Goal: Task Accomplishment & Management: Manage account settings

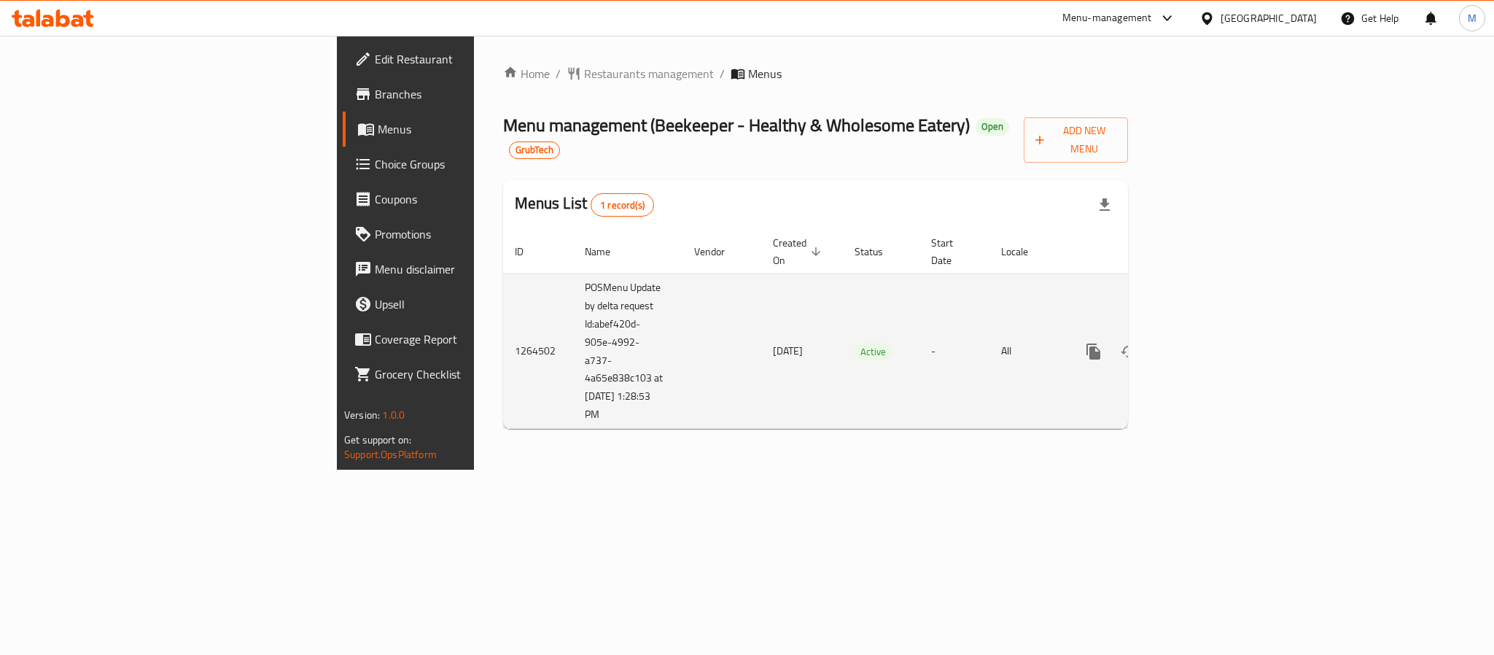
click at [932, 357] on td "-" at bounding box center [954, 350] width 70 height 155
click at [1207, 343] on icon "enhanced table" at bounding box center [1198, 351] width 17 height 17
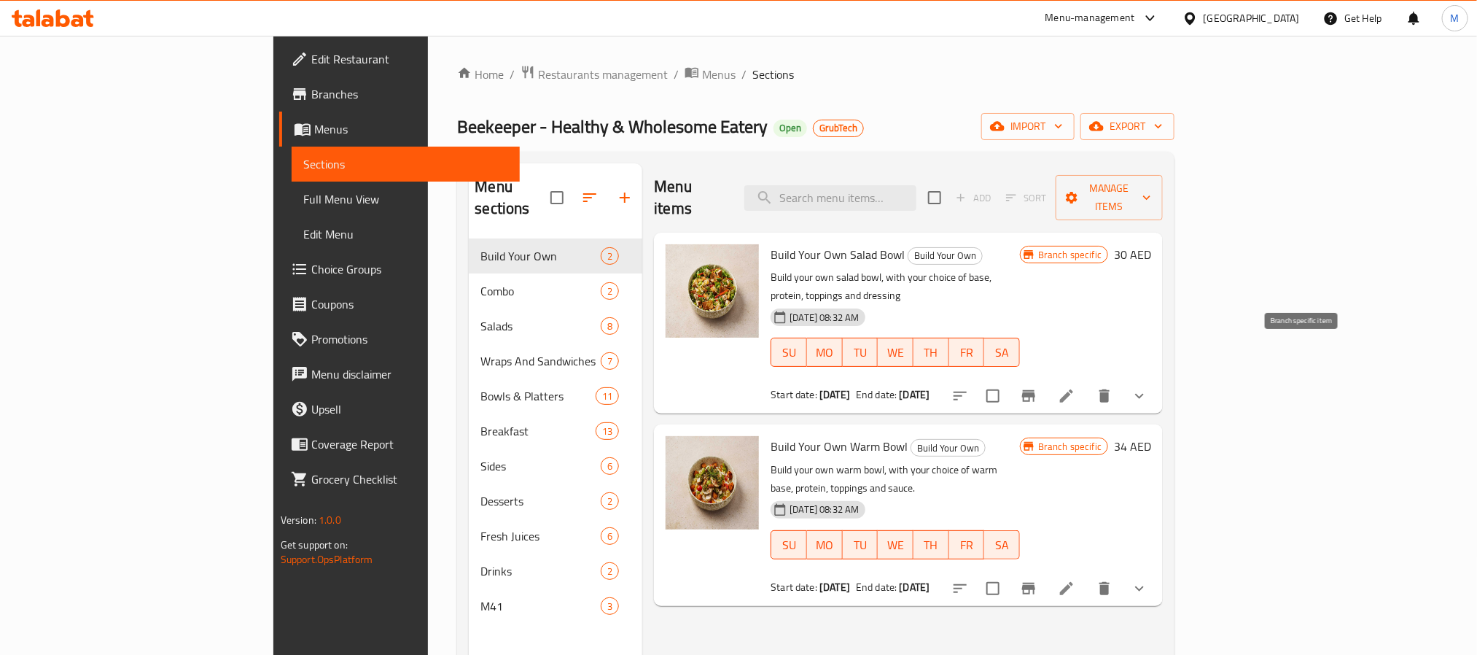
click at [1046, 378] on button "Branch-specific-item" at bounding box center [1028, 395] width 35 height 35
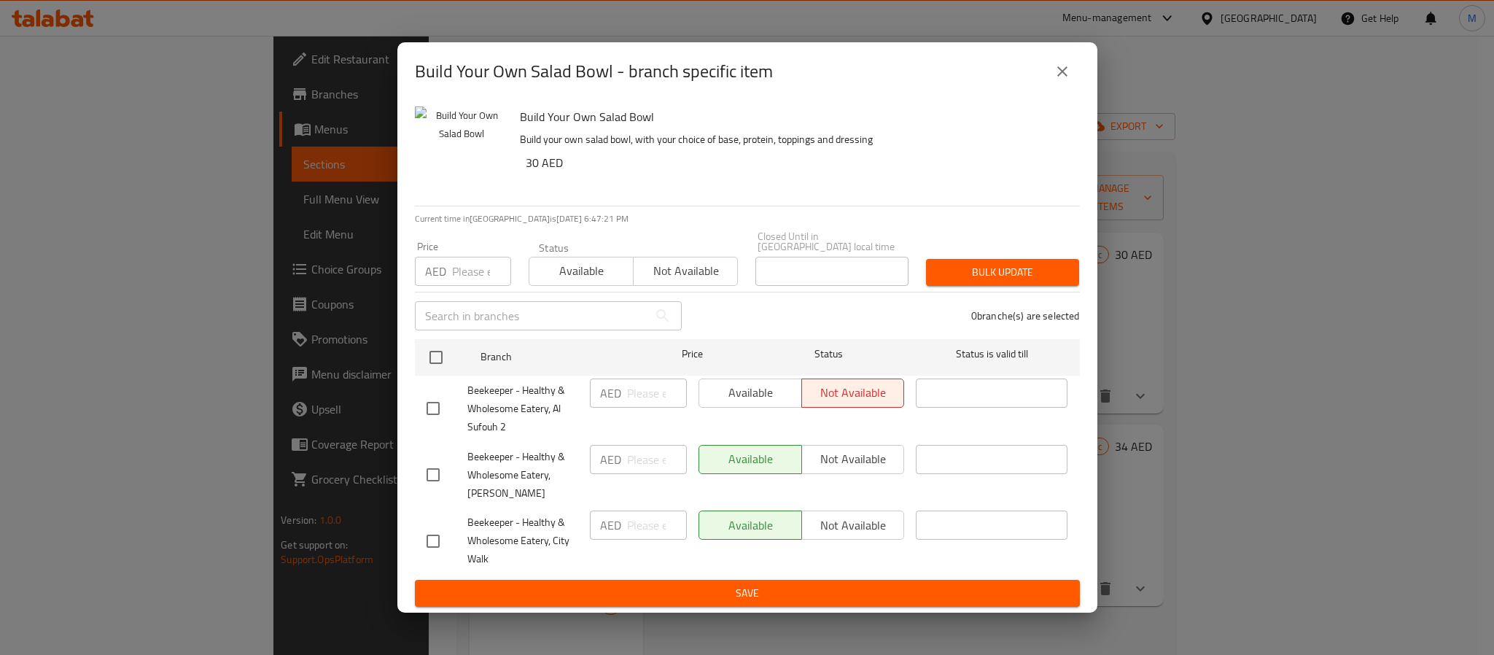
click at [1039, 66] on div "Build Your Own Salad Bowl - branch specific item" at bounding box center [747, 71] width 665 height 35
drag, startPoint x: 1057, startPoint y: 70, endPoint x: 1054, endPoint y: 97, distance: 27.1
click at [1058, 70] on icon "close" at bounding box center [1061, 71] width 17 height 17
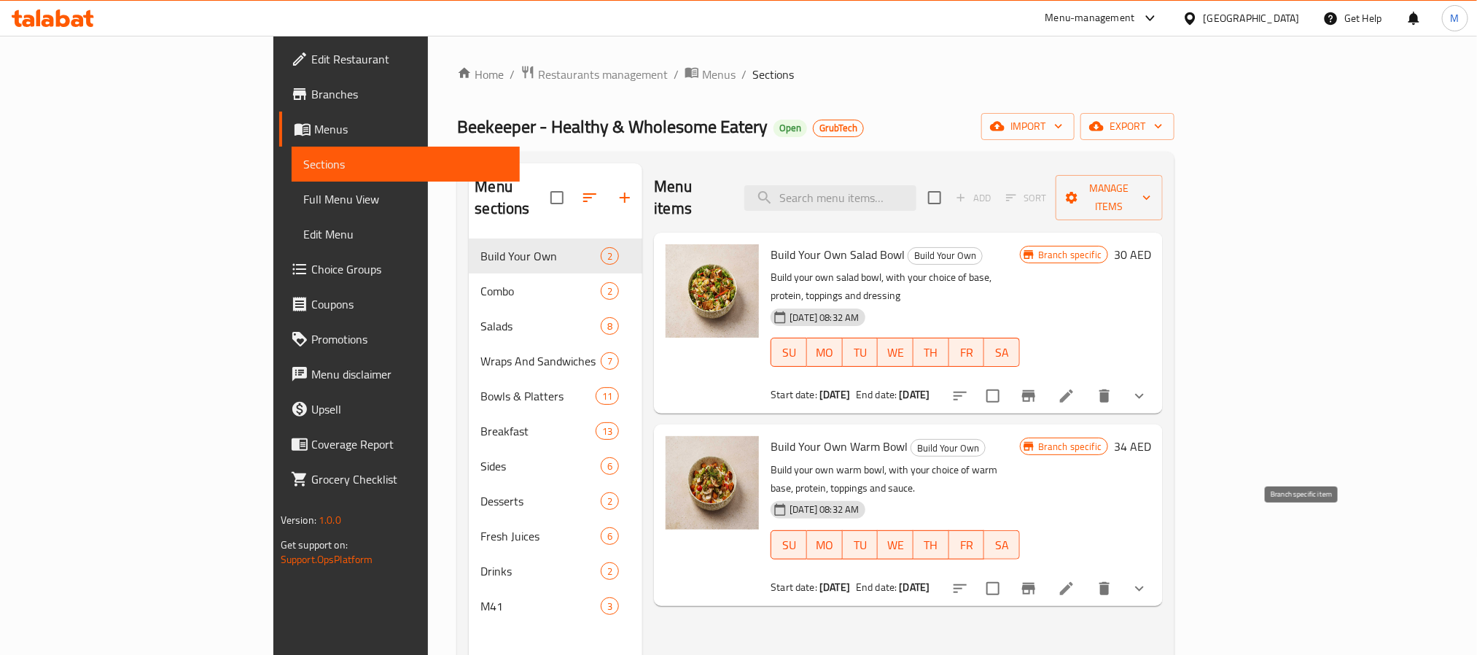
click at [1037, 580] on icon "Branch-specific-item" at bounding box center [1028, 588] width 17 height 17
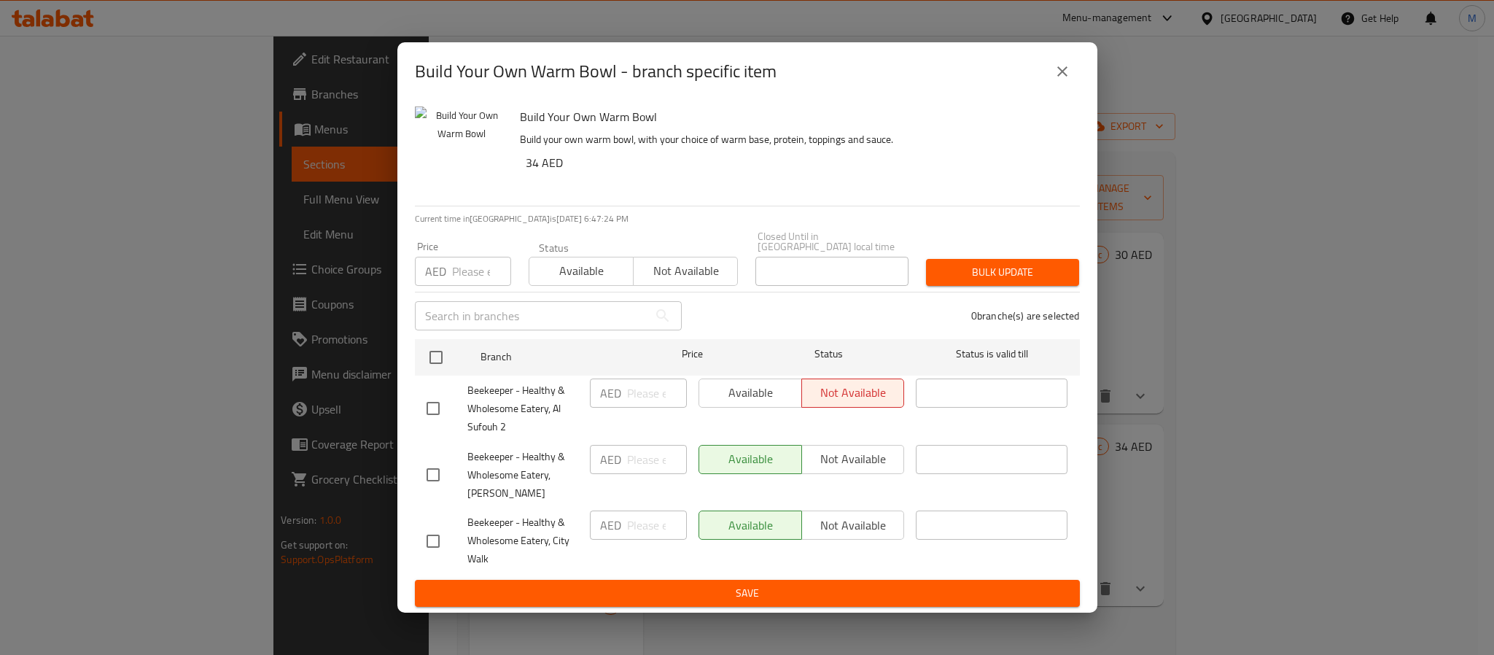
click at [1057, 64] on icon "close" at bounding box center [1061, 71] width 17 height 17
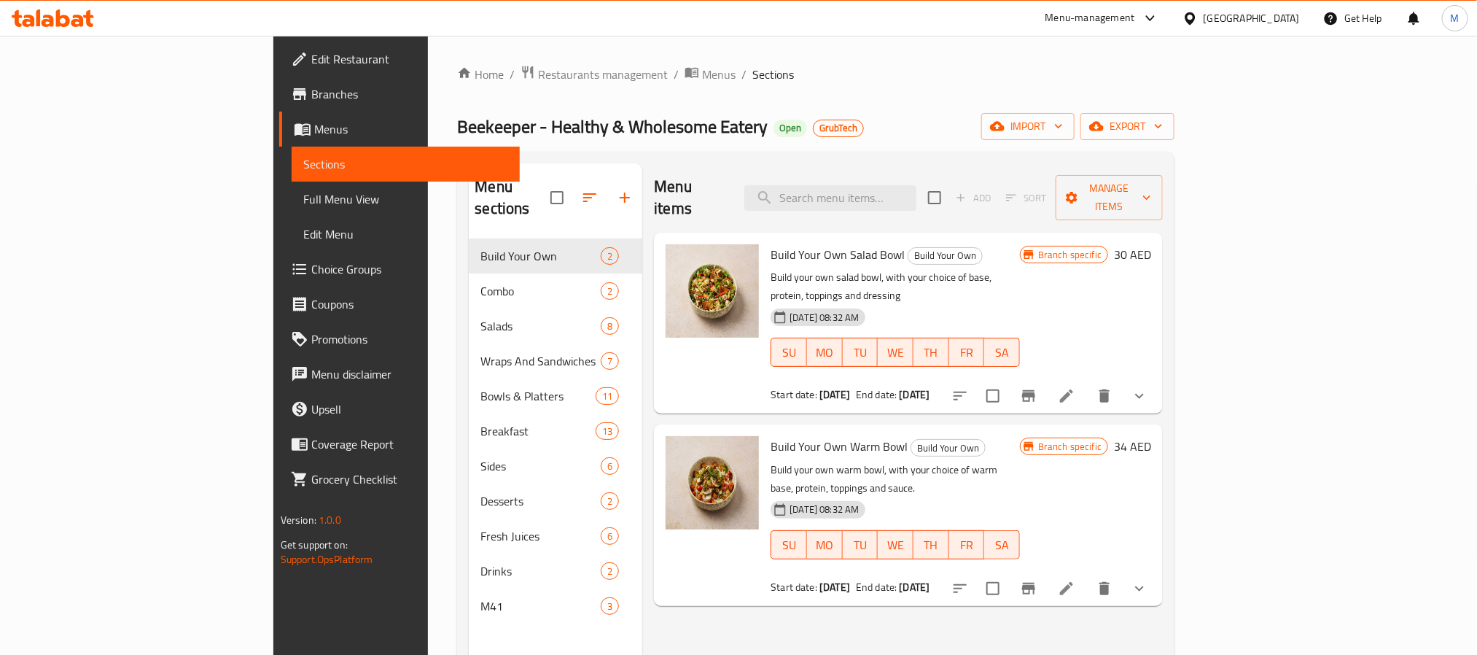
click at [1035, 390] on icon "Branch-specific-item" at bounding box center [1028, 396] width 13 height 12
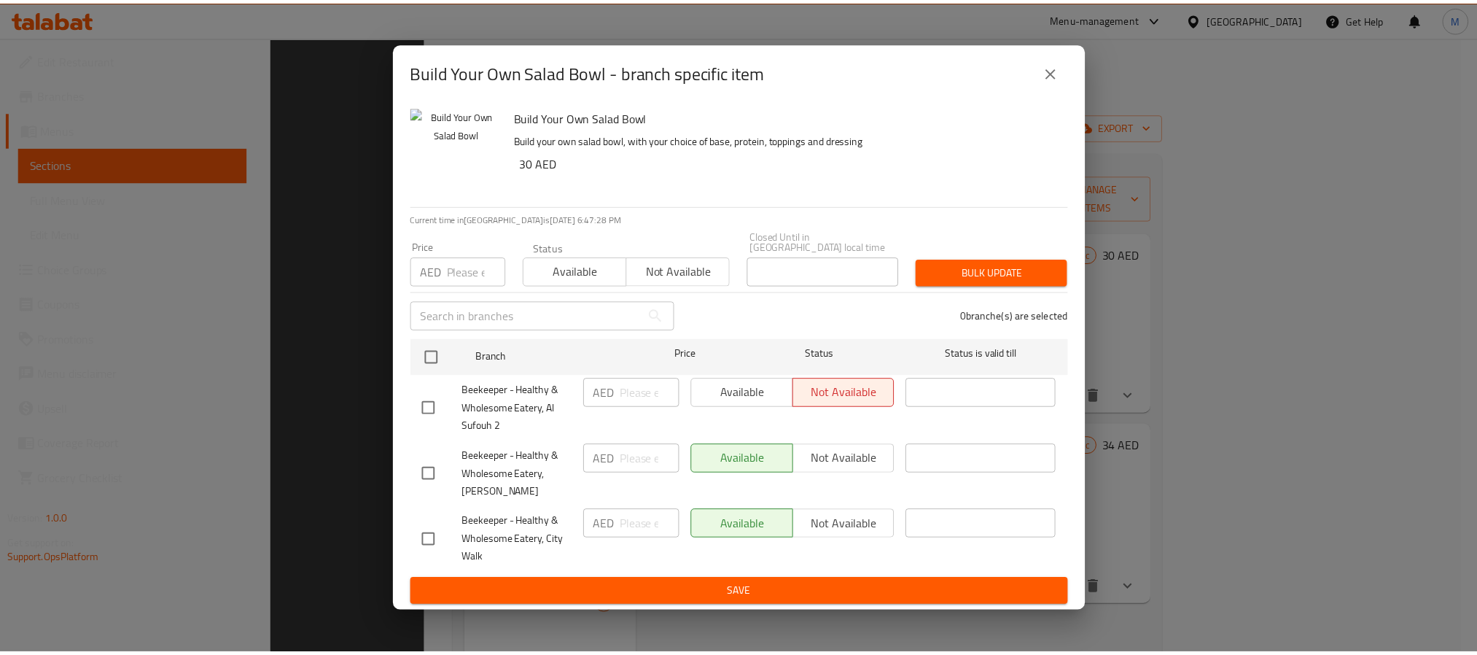
scroll to position [204, 0]
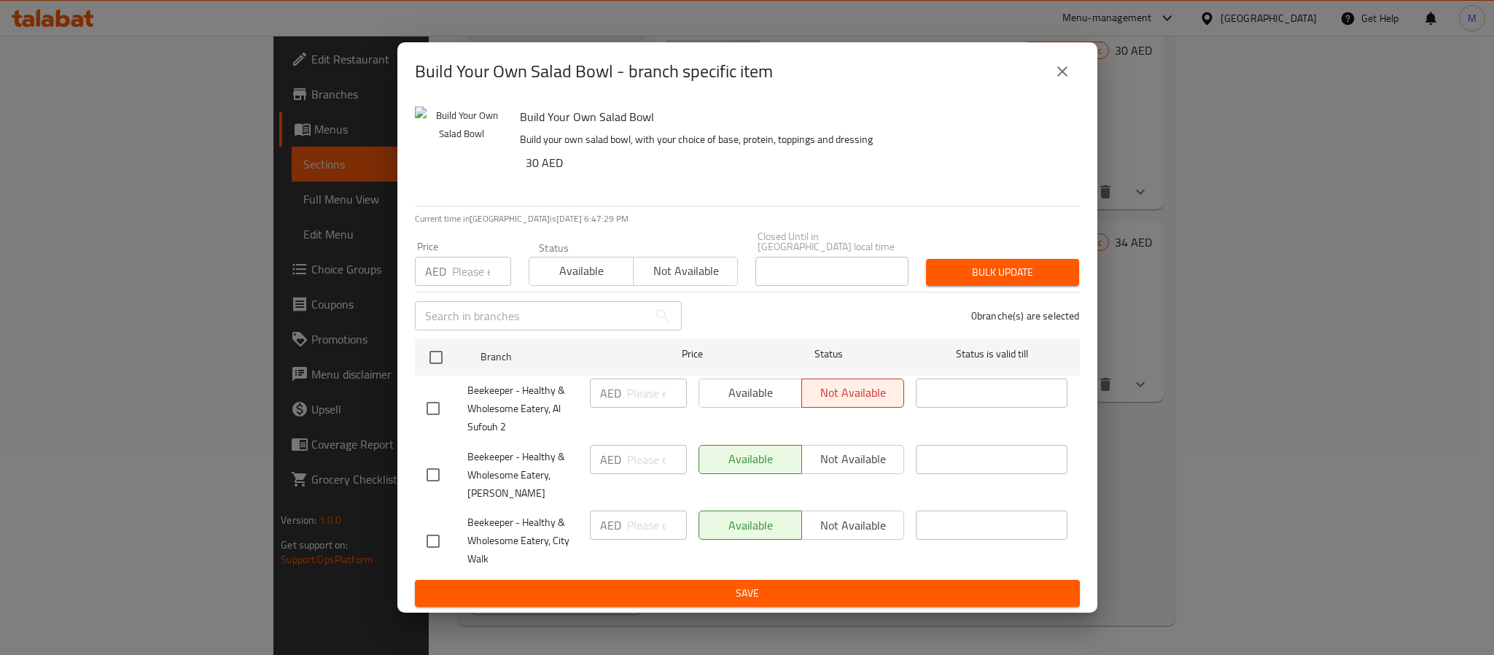
click at [746, 83] on h2 "Build Your Own Salad Bowl - branch specific item" at bounding box center [594, 71] width 358 height 23
click at [1077, 75] on button "close" at bounding box center [1062, 71] width 35 height 35
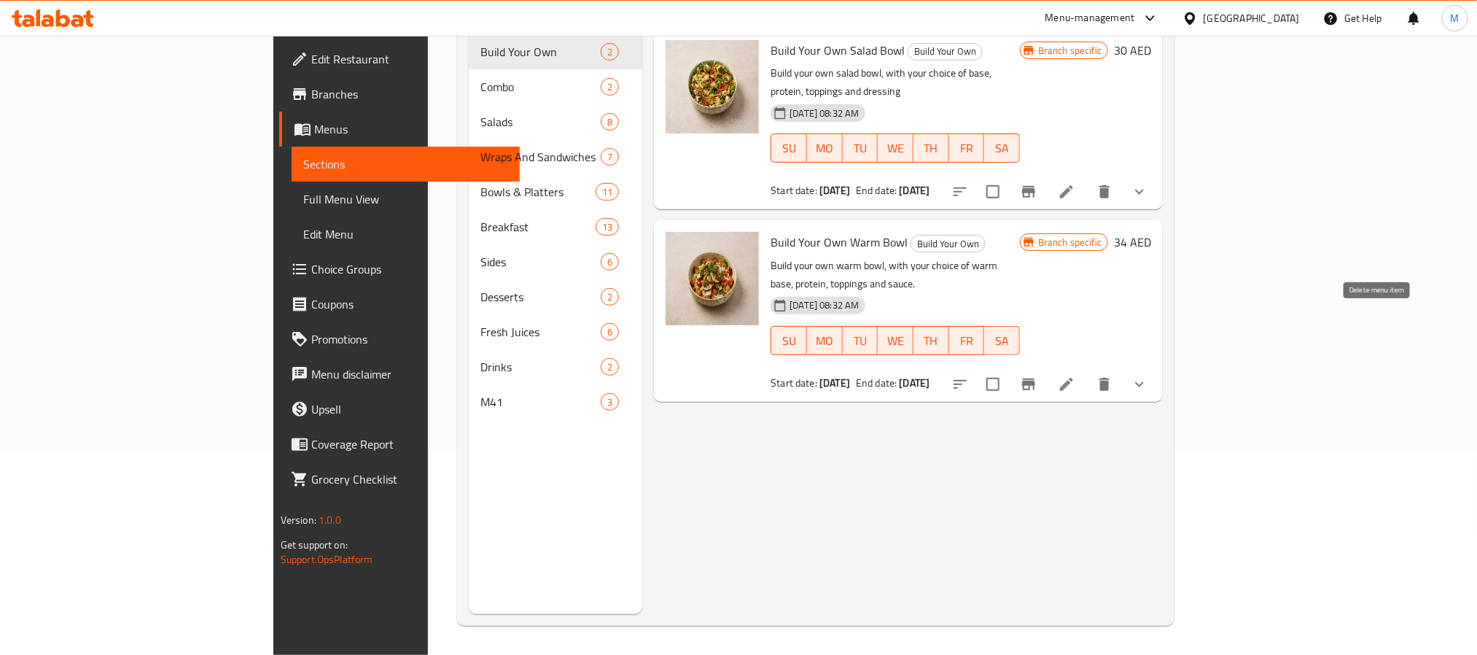
click at [1073, 378] on icon at bounding box center [1066, 384] width 13 height 13
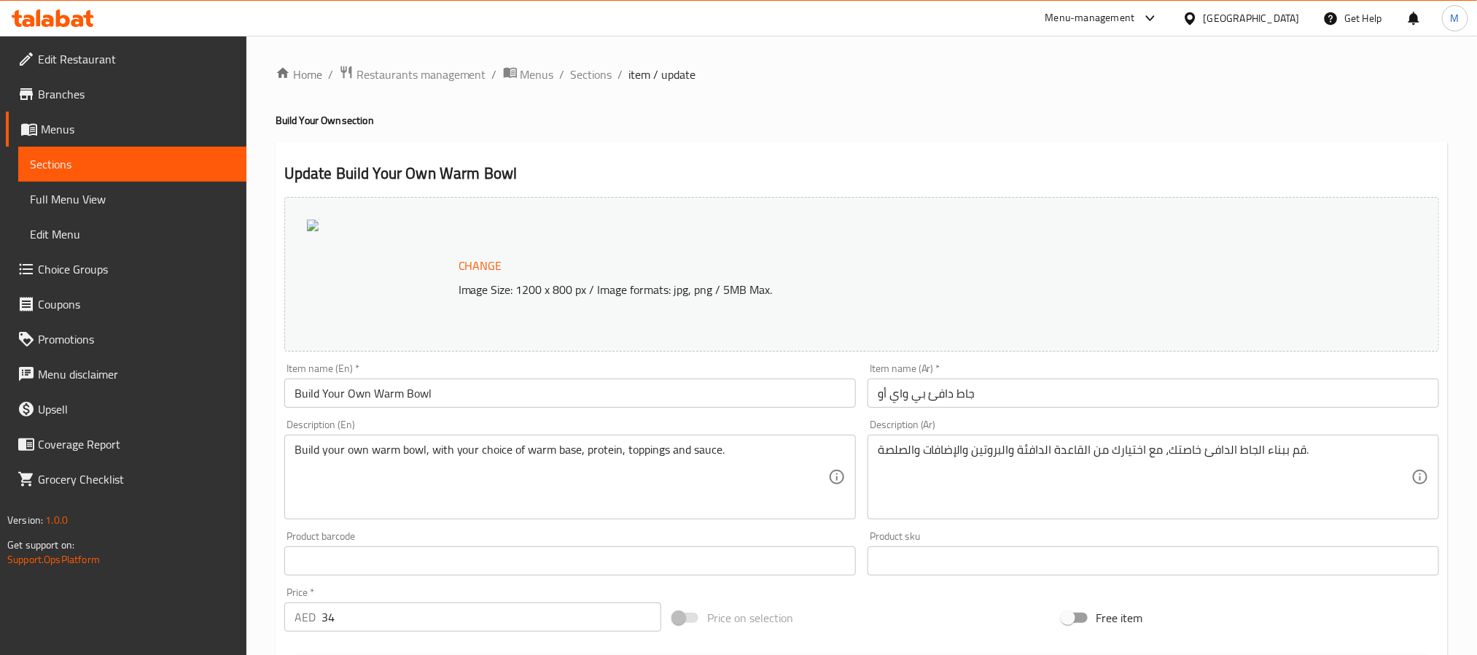
click at [618, 79] on li "/" at bounding box center [620, 74] width 5 height 17
click at [610, 74] on ol "Home / Restaurants management / Menus / Sections / item / update" at bounding box center [862, 74] width 1172 height 19
click at [602, 74] on span "Sections" at bounding box center [592, 74] width 42 height 17
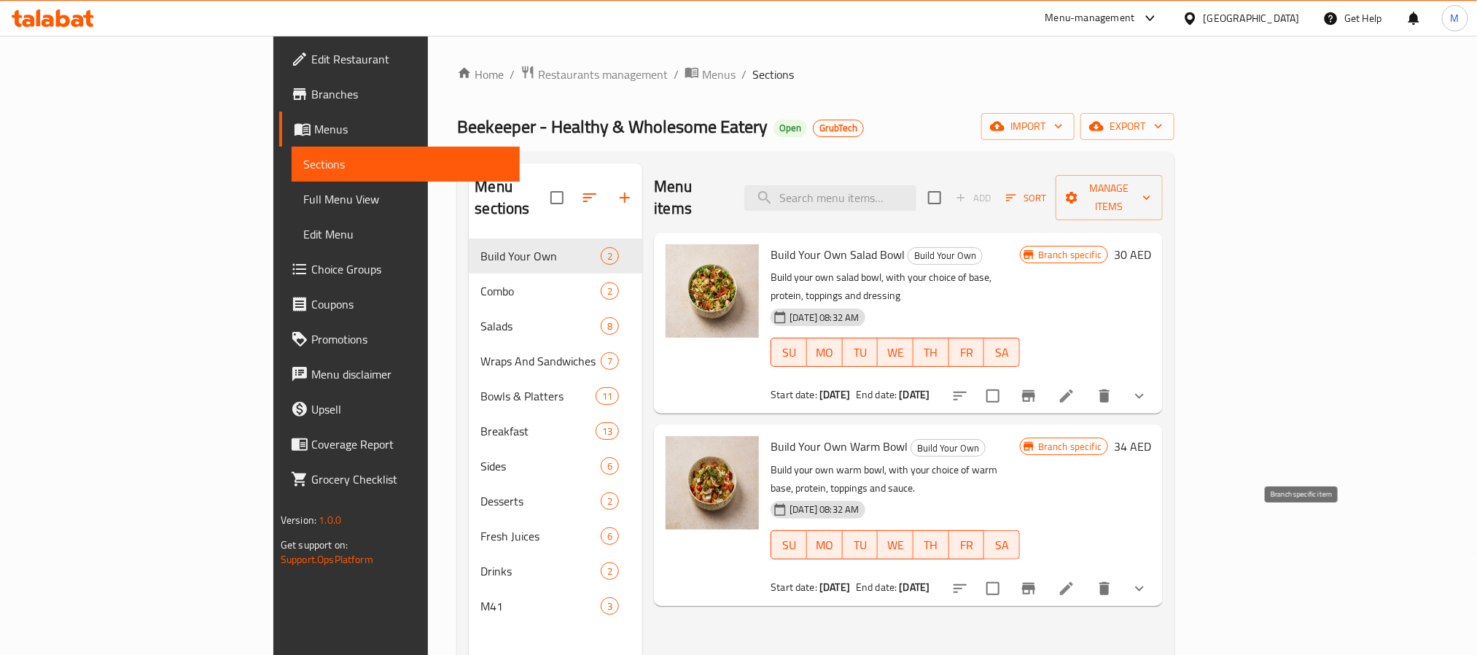
click at [1037, 580] on icon "Branch-specific-item" at bounding box center [1028, 588] width 17 height 17
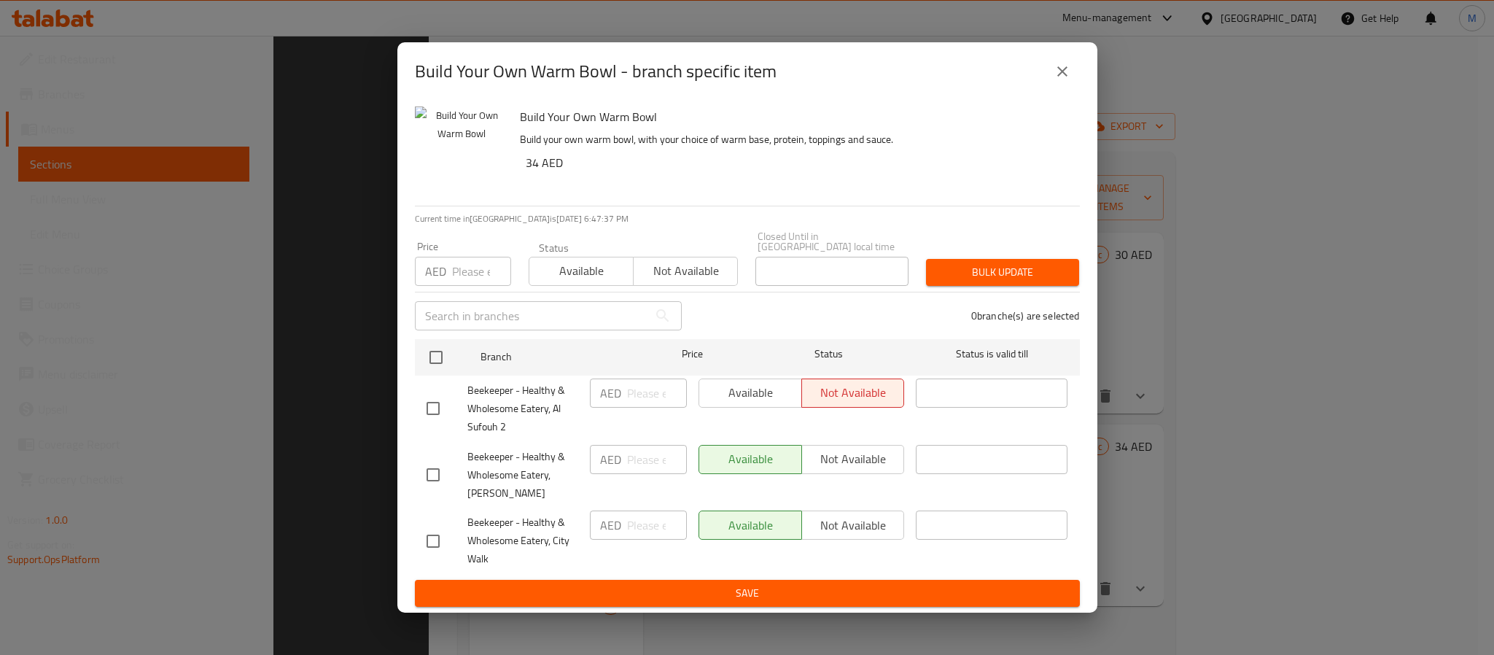
scroll to position [204, 0]
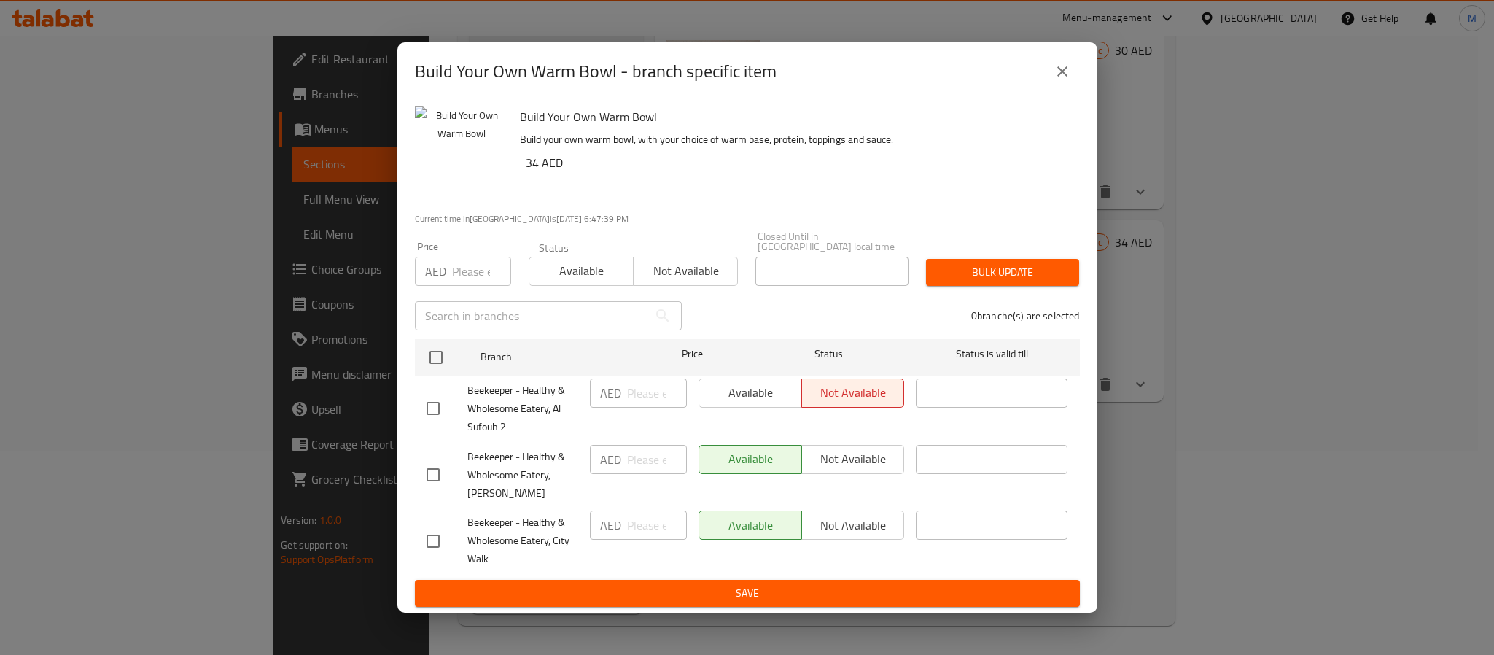
click at [827, 96] on div "Build Your Own Warm Bowl - branch specific item" at bounding box center [747, 71] width 700 height 58
click at [1070, 63] on button "close" at bounding box center [1062, 71] width 35 height 35
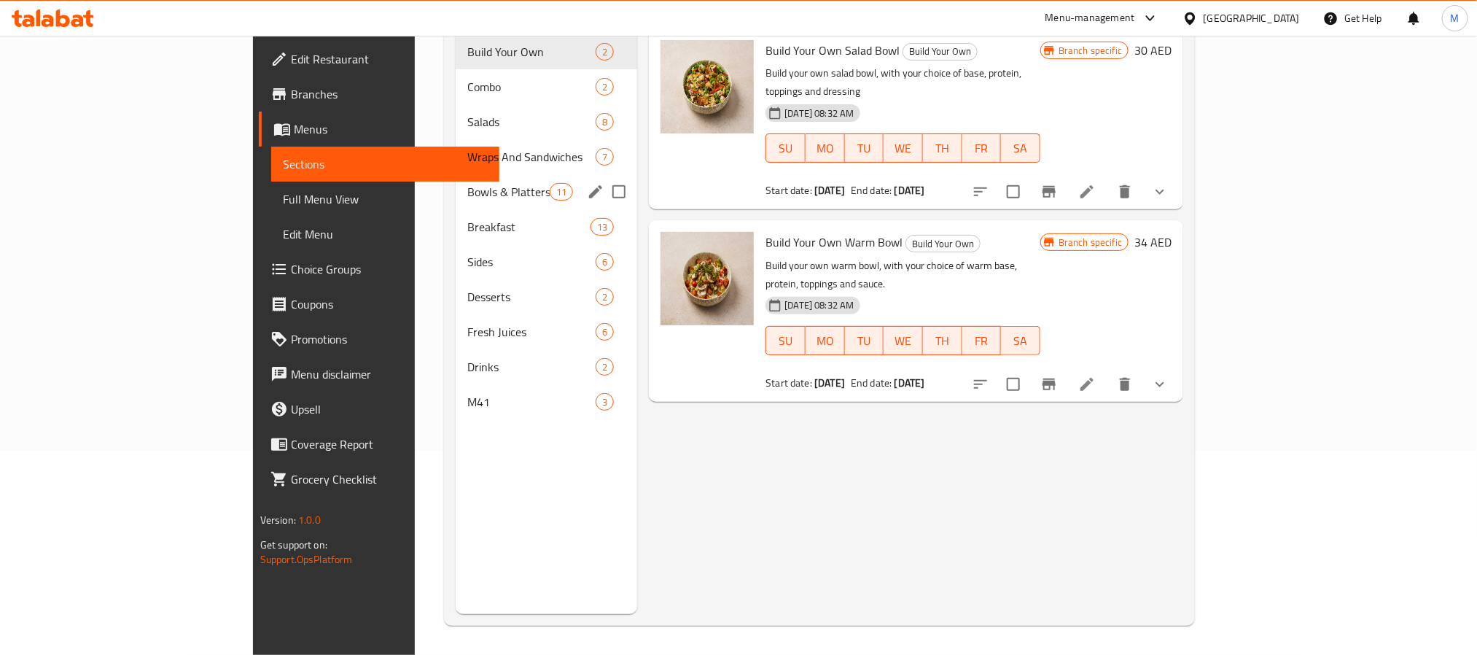
click at [467, 183] on span "Bowls & Platters" at bounding box center [508, 191] width 82 height 17
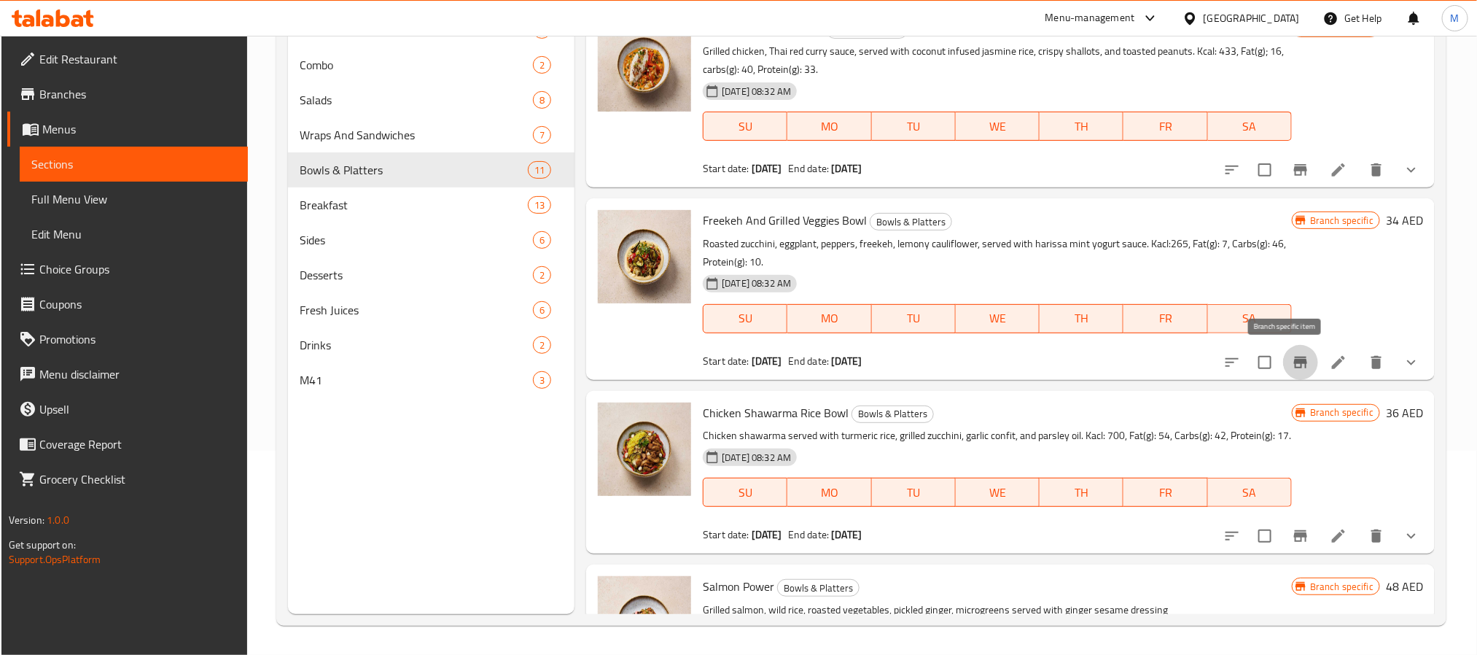
click at [1283, 357] on button "Branch-specific-item" at bounding box center [1300, 362] width 35 height 35
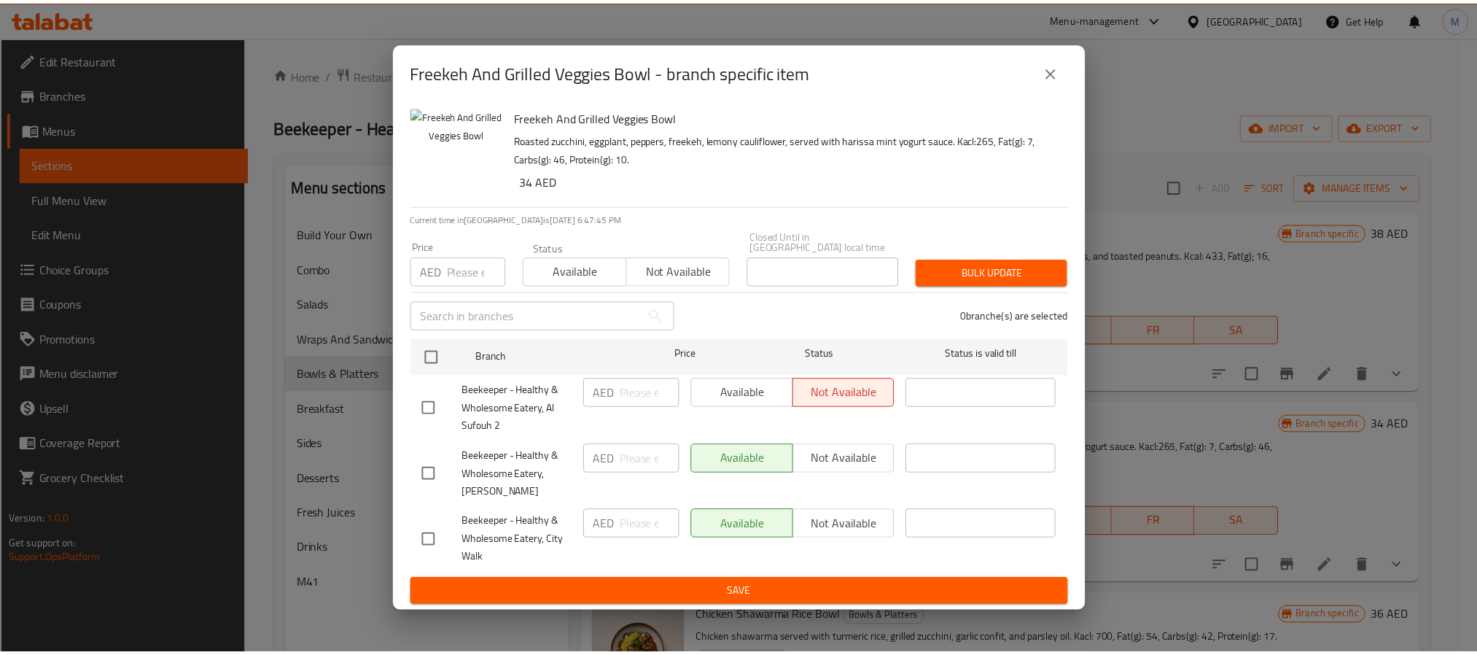
scroll to position [204, 0]
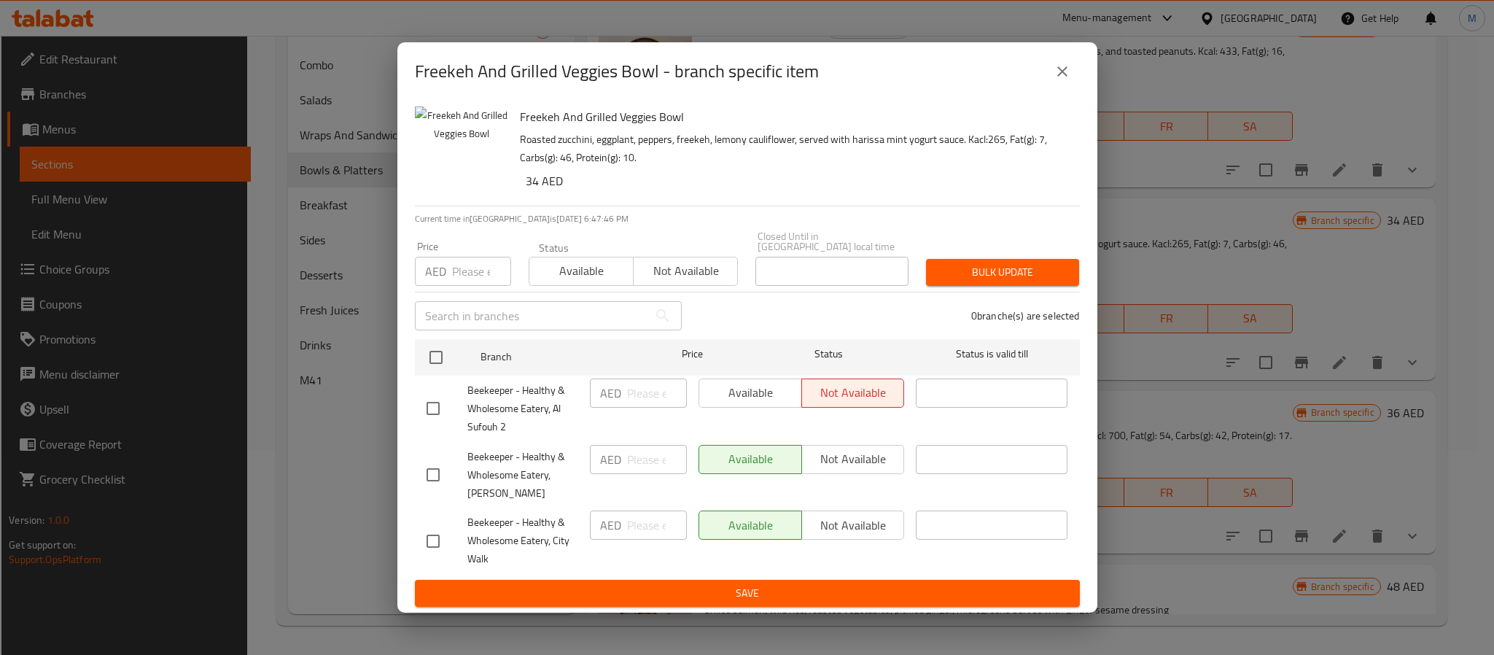
click at [593, 103] on div "Freekeh And Grilled Veggies Bowl Roasted zucchini, eggplant, peppers, freekeh, …" at bounding box center [794, 153] width 560 height 105
click at [1061, 71] on icon "close" at bounding box center [1062, 71] width 10 height 10
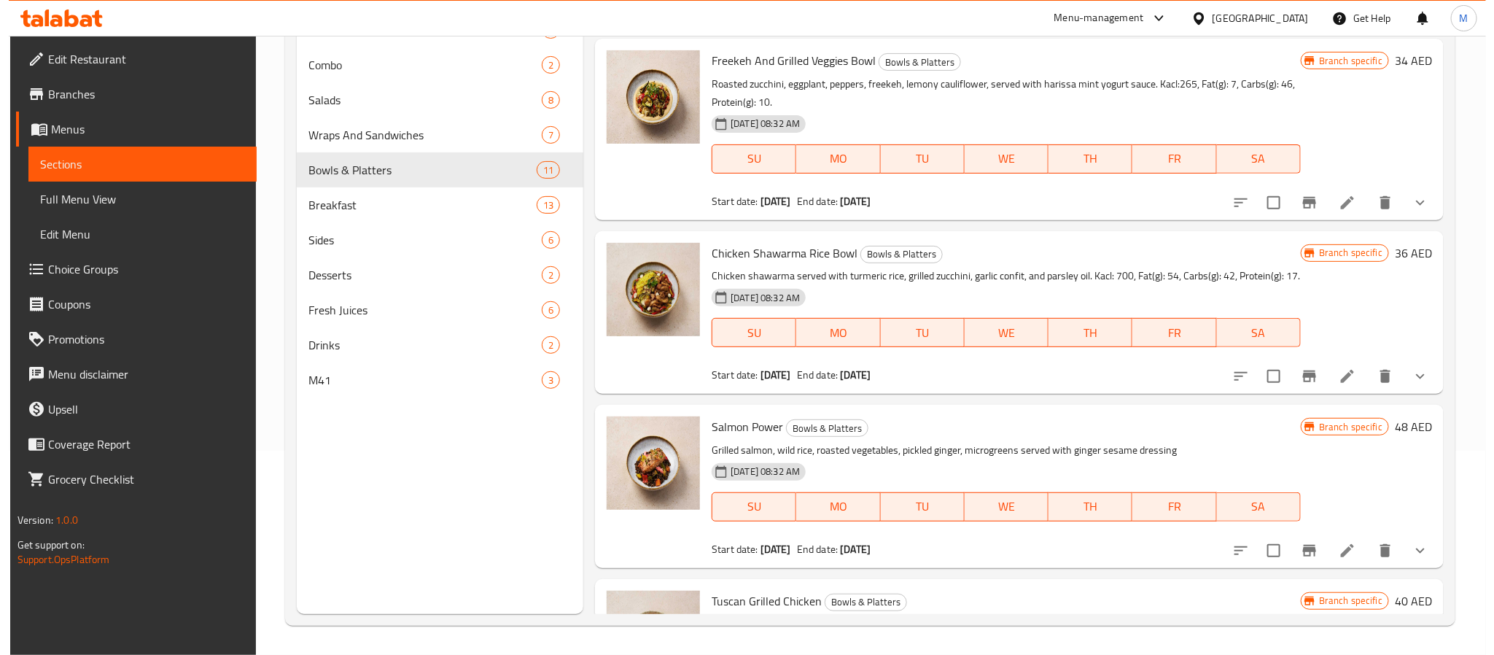
scroll to position [875, 0]
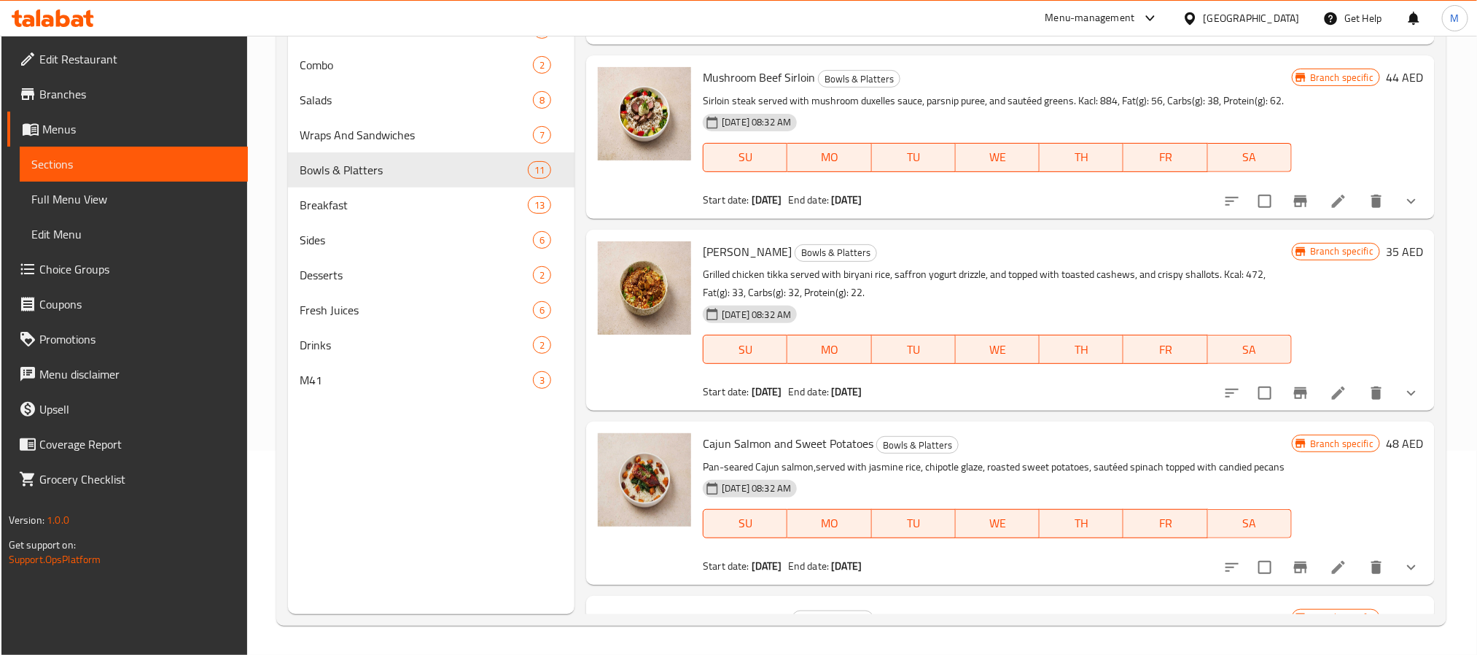
click at [1283, 219] on button "Branch-specific-item" at bounding box center [1300, 201] width 35 height 35
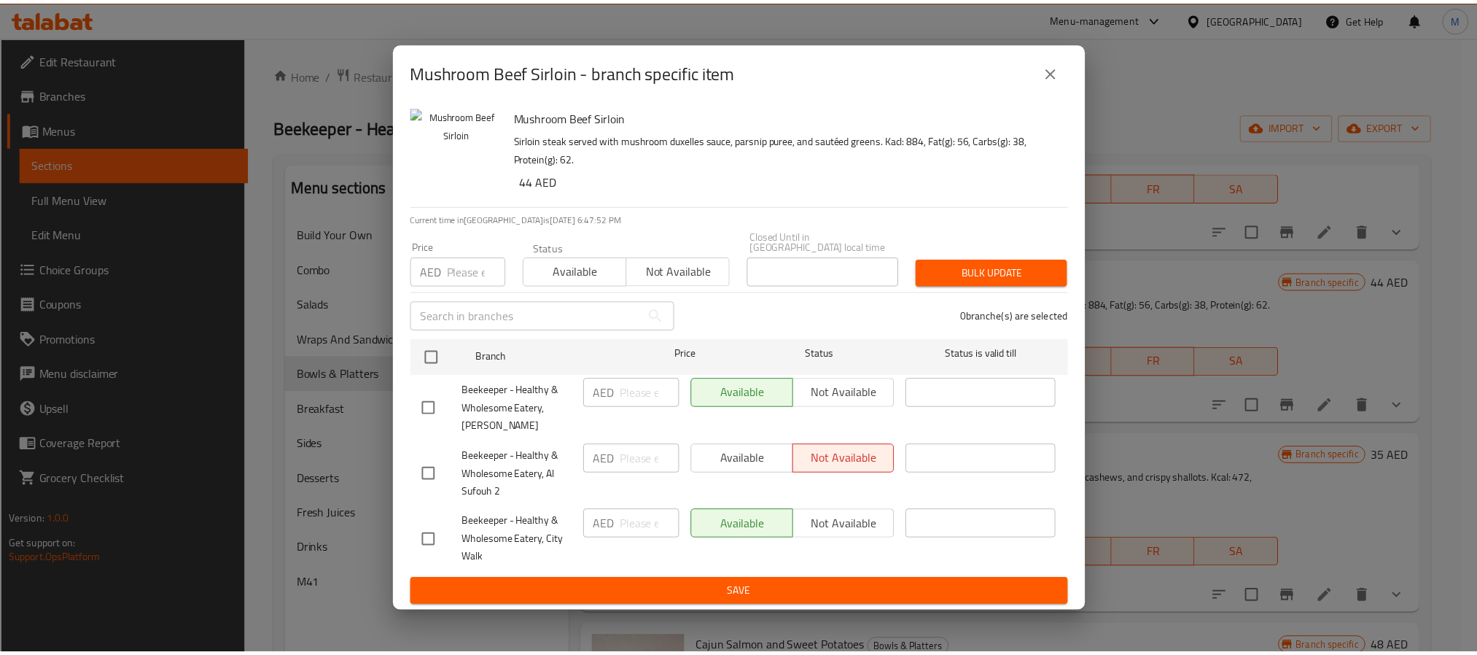
scroll to position [204, 0]
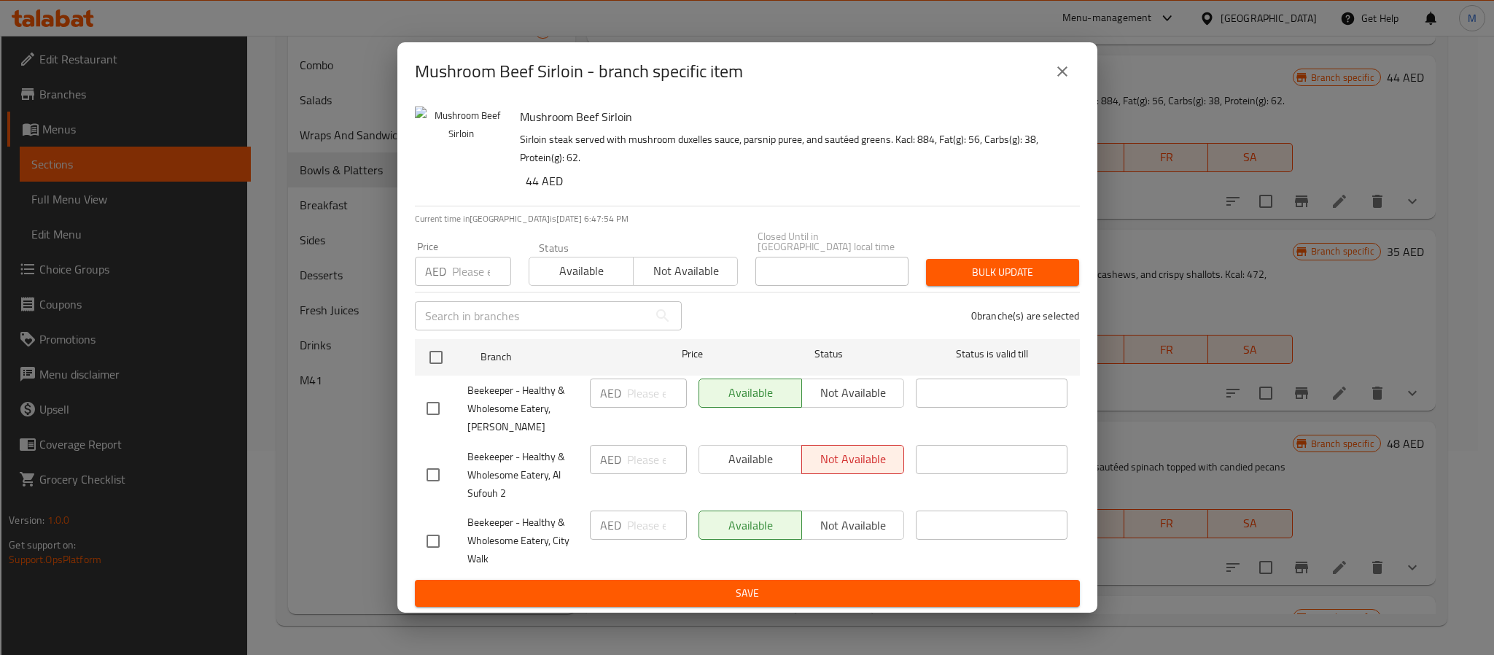
click at [790, 75] on div "Mushroom Beef Sirloin - branch specific item" at bounding box center [747, 71] width 665 height 35
click at [1058, 75] on icon "close" at bounding box center [1062, 71] width 10 height 10
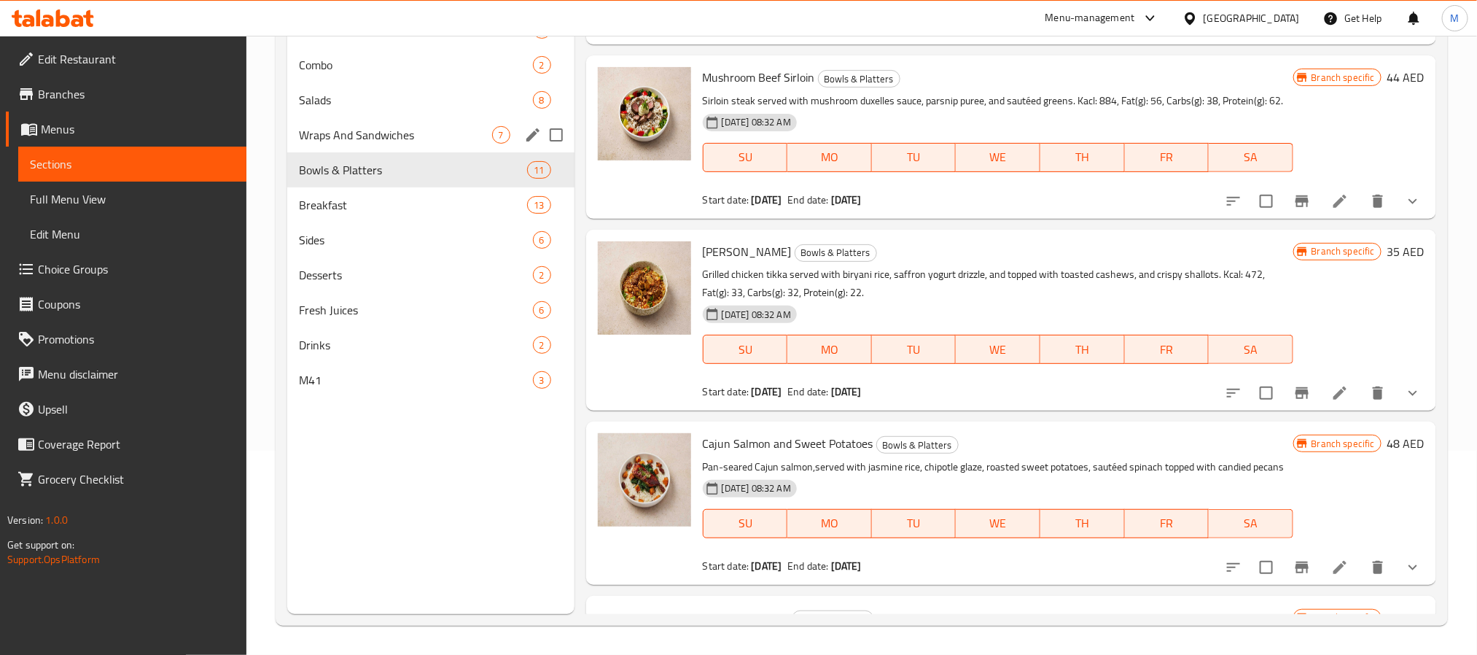
click at [429, 144] on div "Wraps And Sandwiches 7" at bounding box center [430, 134] width 287 height 35
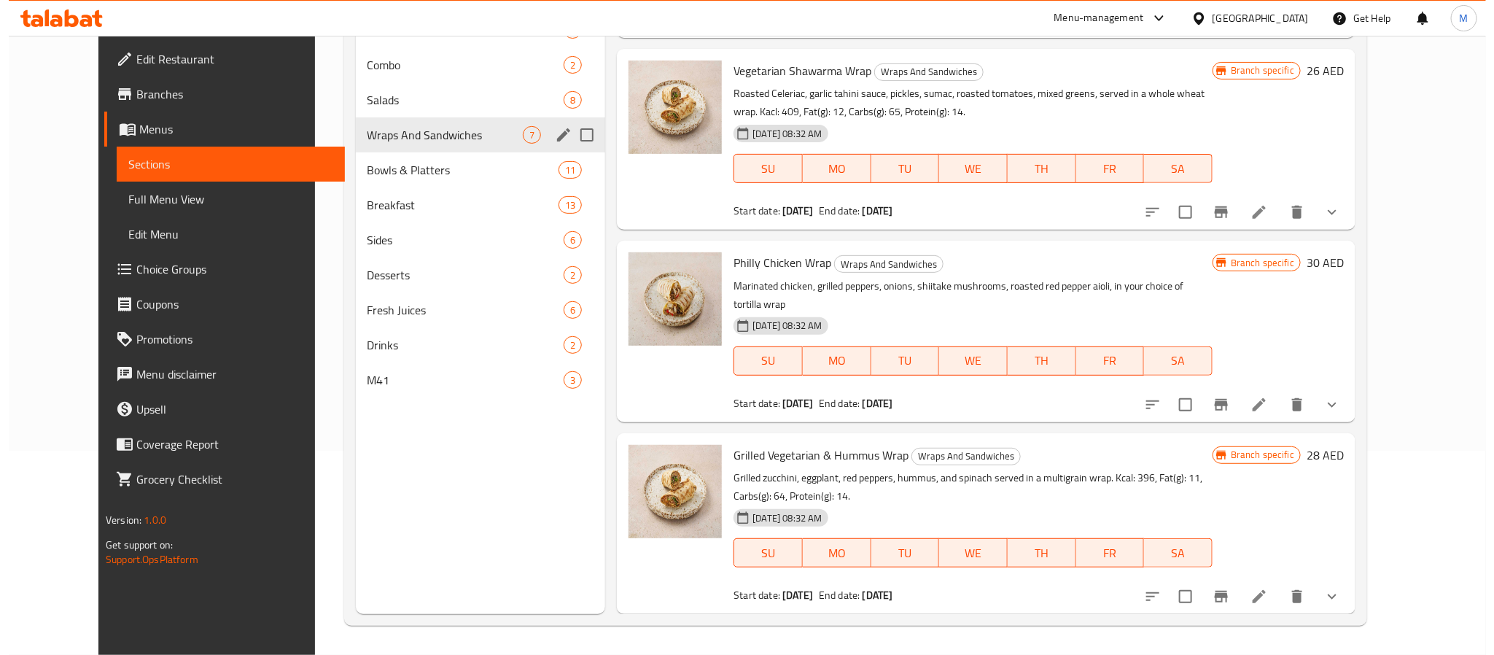
scroll to position [689, 0]
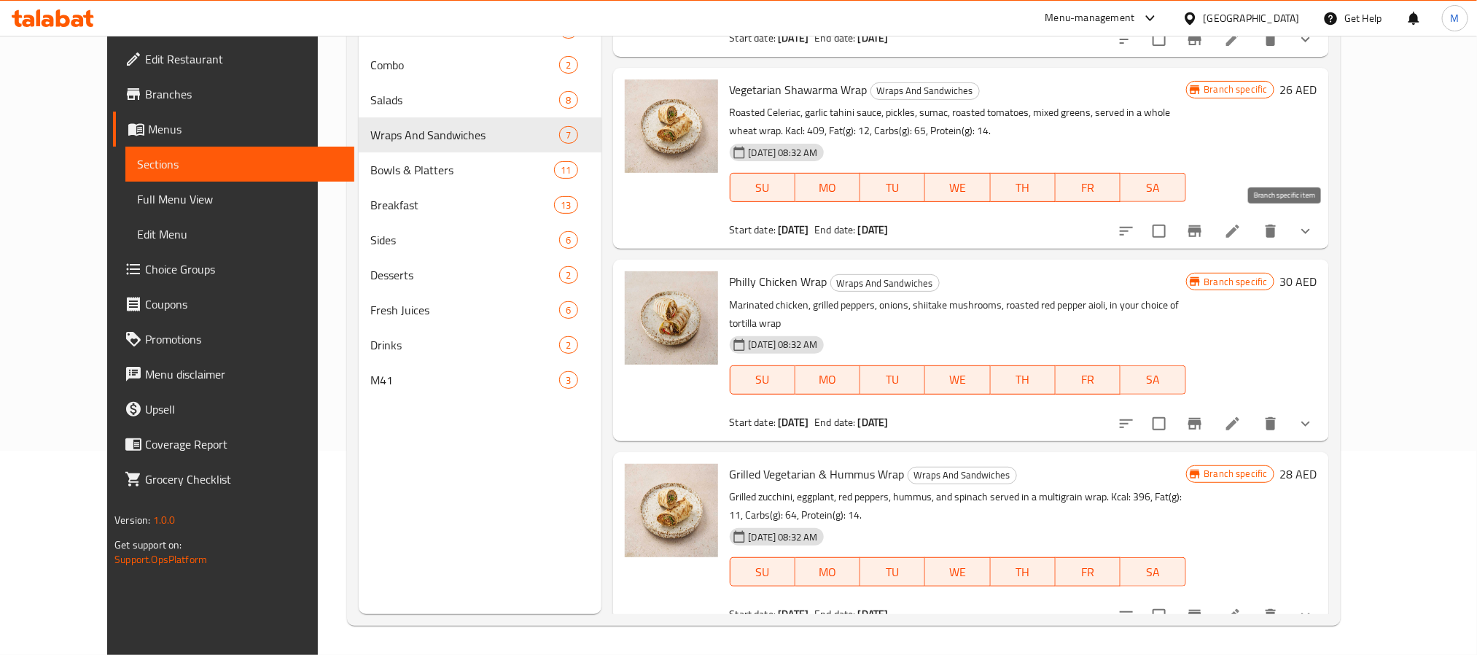
click at [1201, 227] on icon "Branch-specific-item" at bounding box center [1194, 231] width 13 height 12
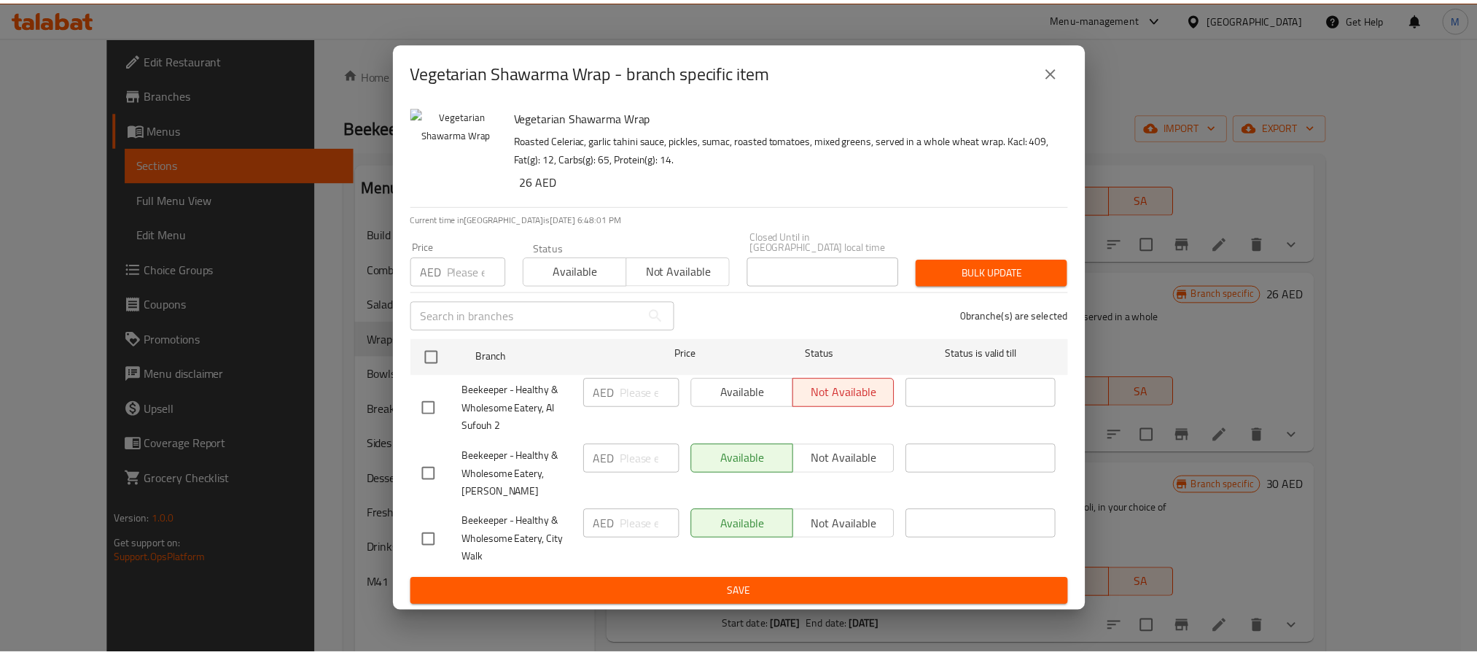
scroll to position [204, 0]
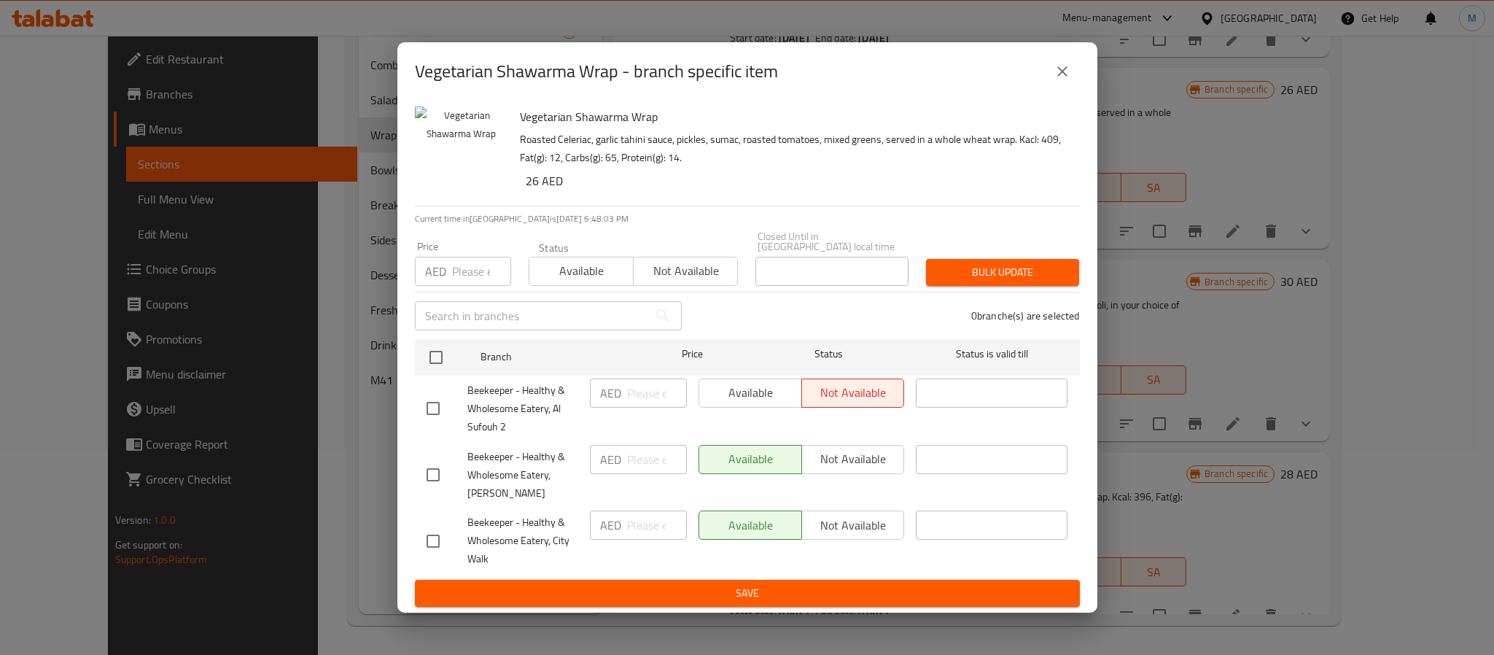
click at [733, 83] on h2 "Vegetarian Shawarma Wrap - branch specific item" at bounding box center [596, 71] width 363 height 23
click at [1063, 77] on icon "close" at bounding box center [1061, 71] width 17 height 17
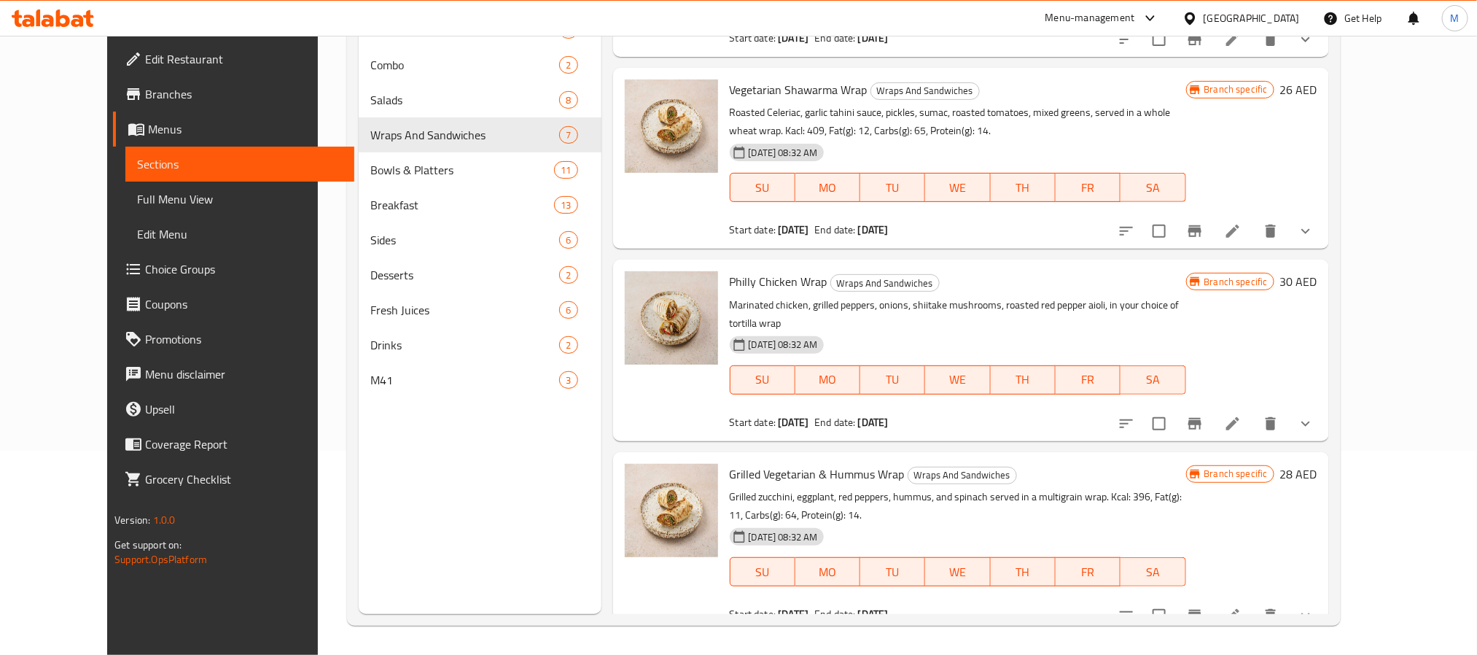
click at [137, 204] on span "Full Menu View" at bounding box center [239, 198] width 205 height 17
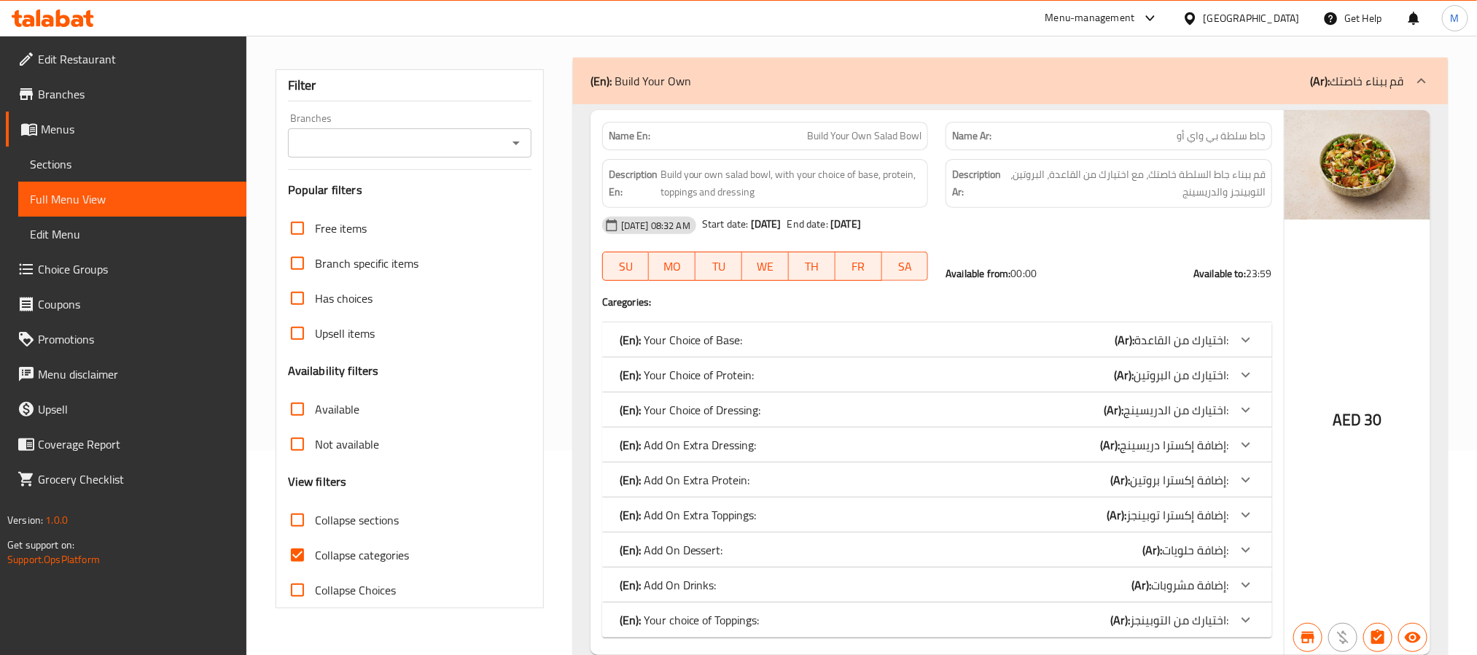
click at [455, 144] on input "Branches" at bounding box center [397, 143] width 211 height 20
click at [427, 129] on div "Branches" at bounding box center [409, 142] width 243 height 29
click at [426, 139] on input "Branches" at bounding box center [397, 143] width 211 height 20
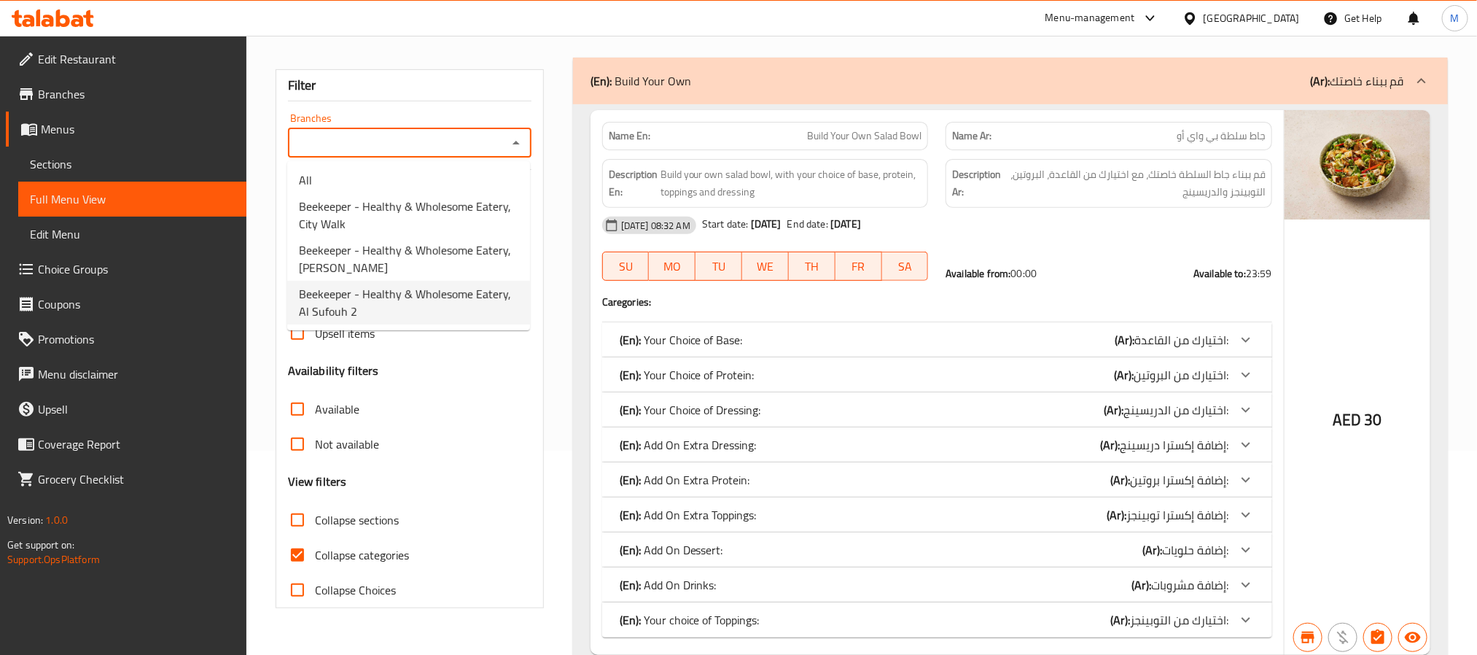
click at [442, 303] on span "Beekeeper - Healthy & Wholesome Eatery, Al Sufouh 2" at bounding box center [408, 302] width 219 height 35
type input "Beekeeper - Healthy & Wholesome Eatery, Al Sufouh 2"
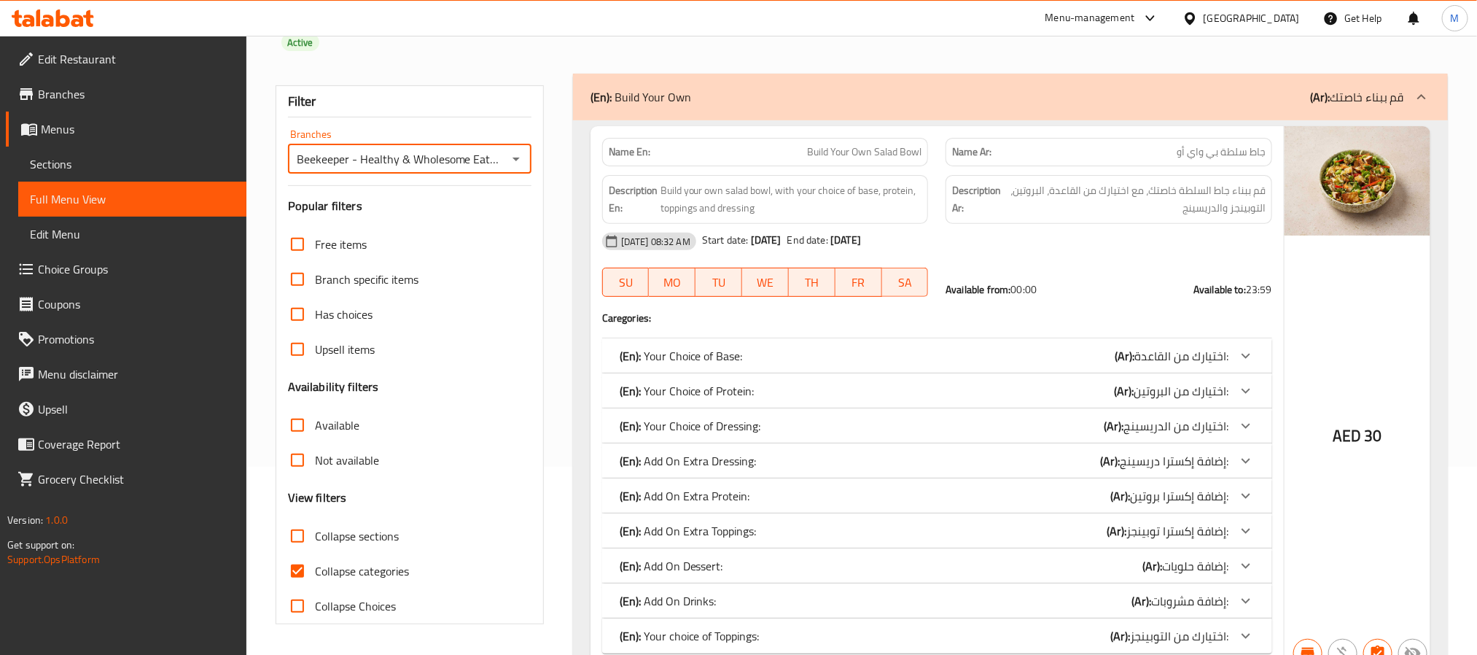
scroll to position [204, 0]
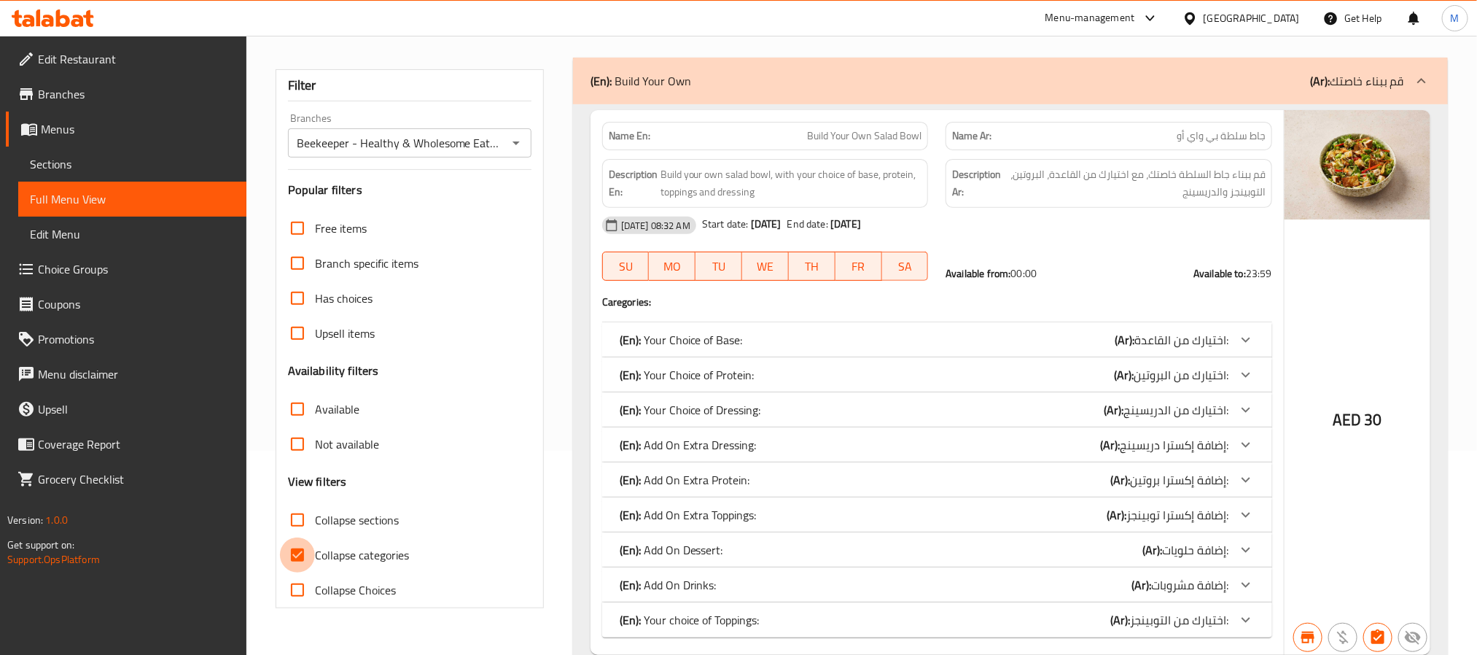
click at [292, 572] on input "Collapse categories" at bounding box center [297, 554] width 35 height 35
checkbox input "false"
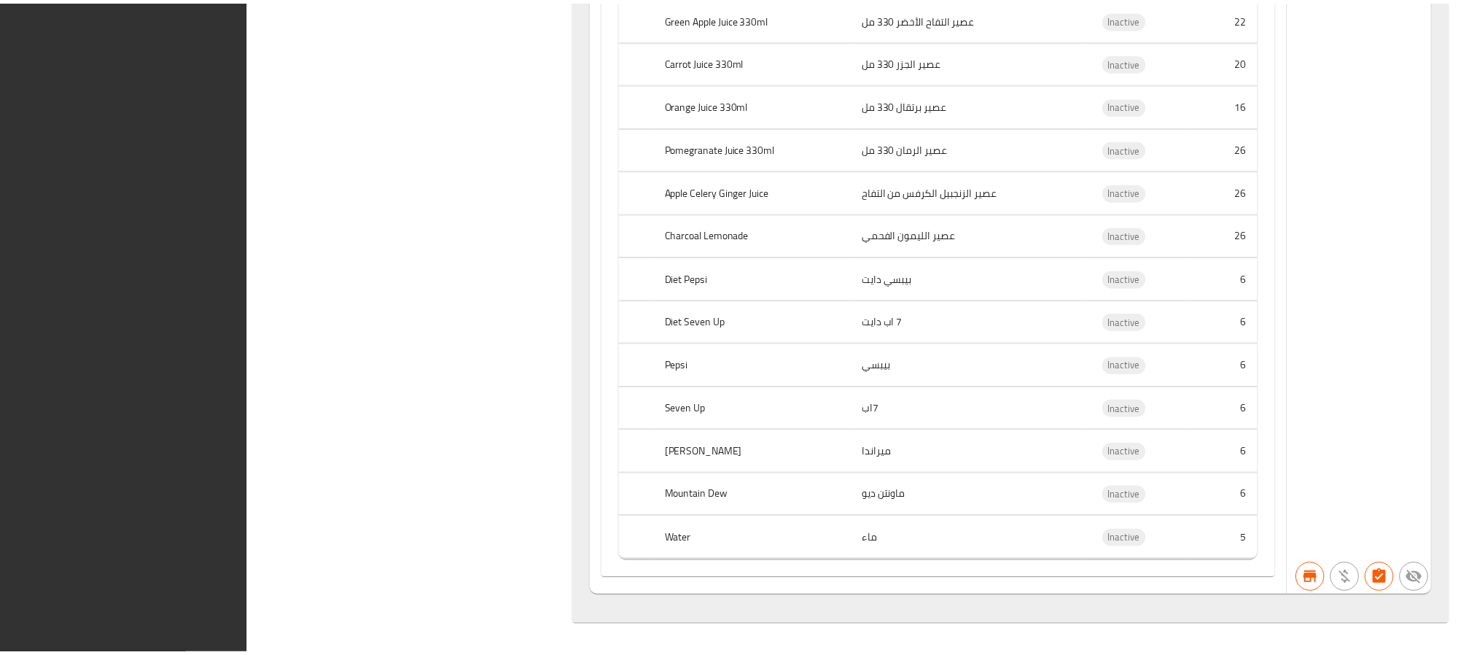
scroll to position [124220, 0]
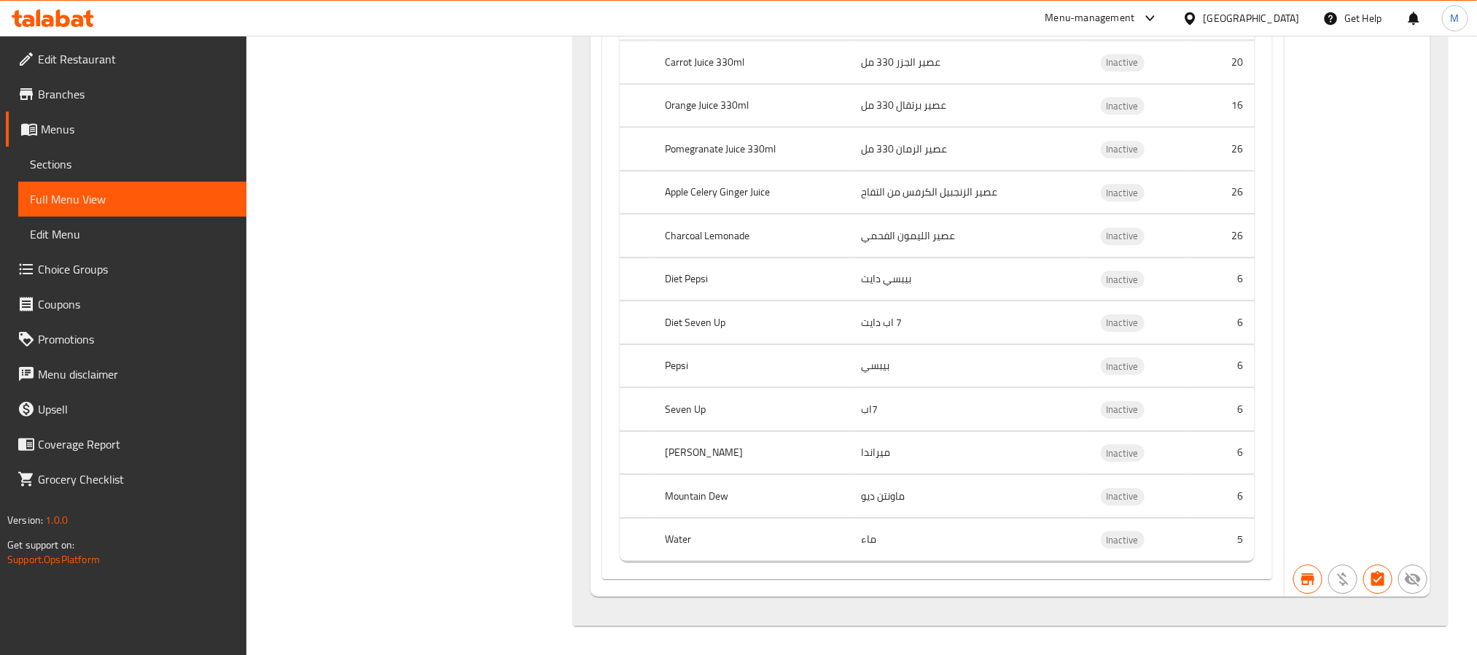
click at [46, 144] on link "Menus" at bounding box center [126, 129] width 241 height 35
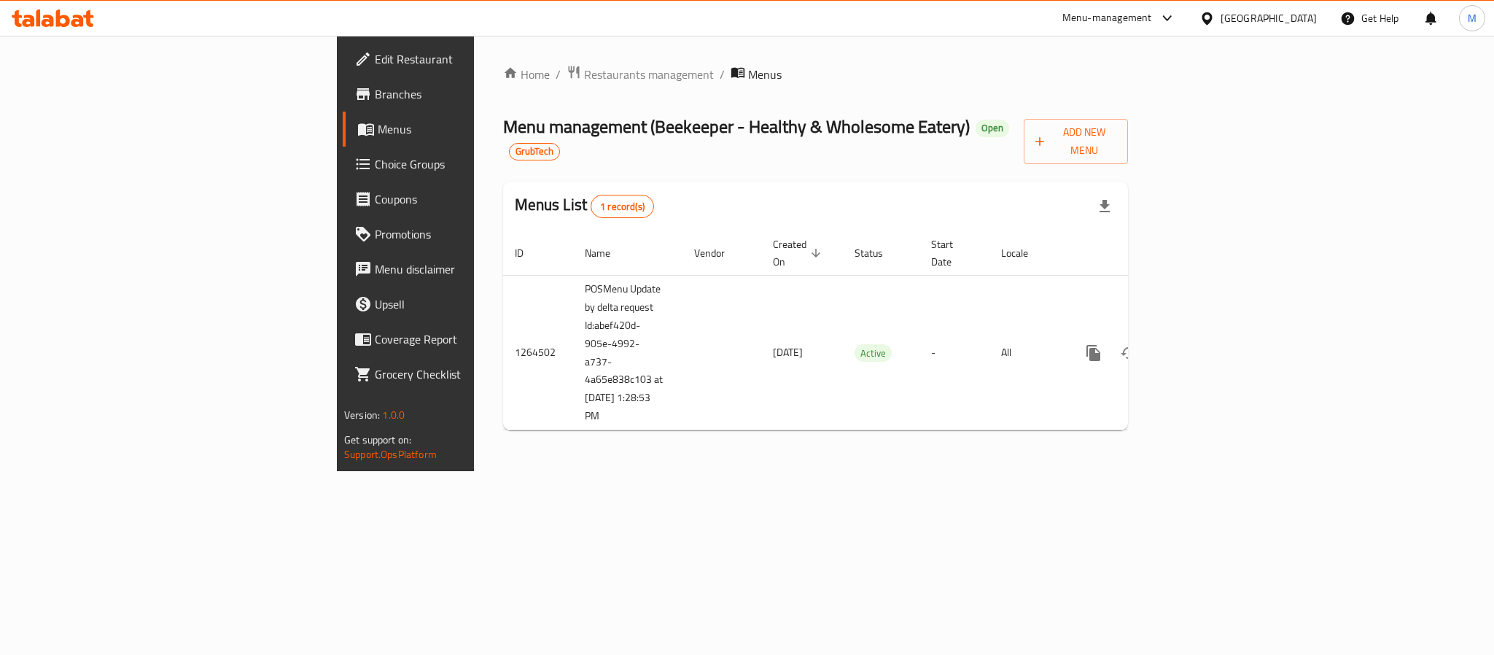
click at [375, 90] on span "Branches" at bounding box center [475, 93] width 200 height 17
